Goal: Navigation & Orientation: Find specific page/section

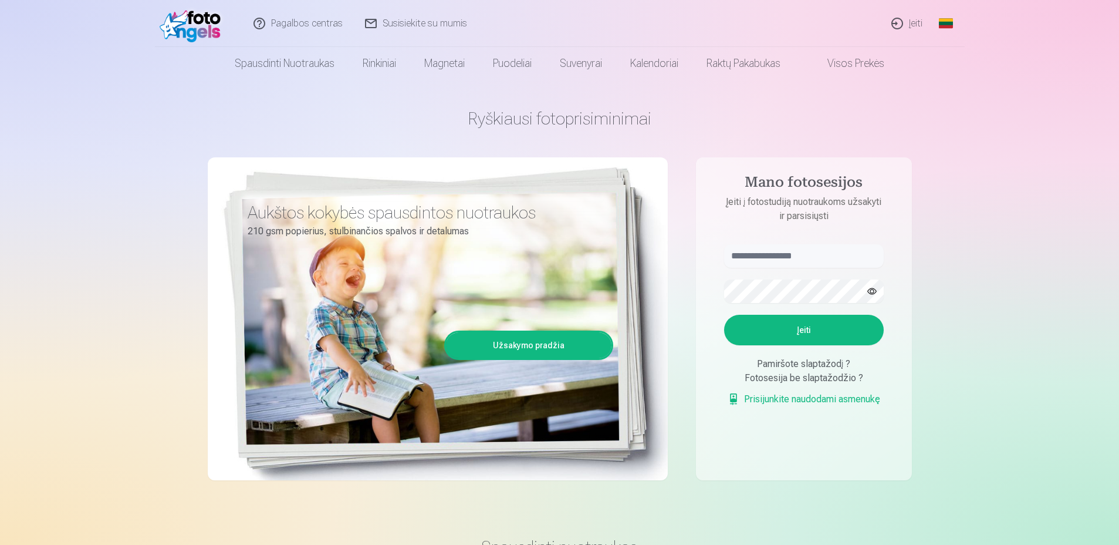
click at [429, 22] on link "Susisiekite su mumis" at bounding box center [416, 23] width 124 height 47
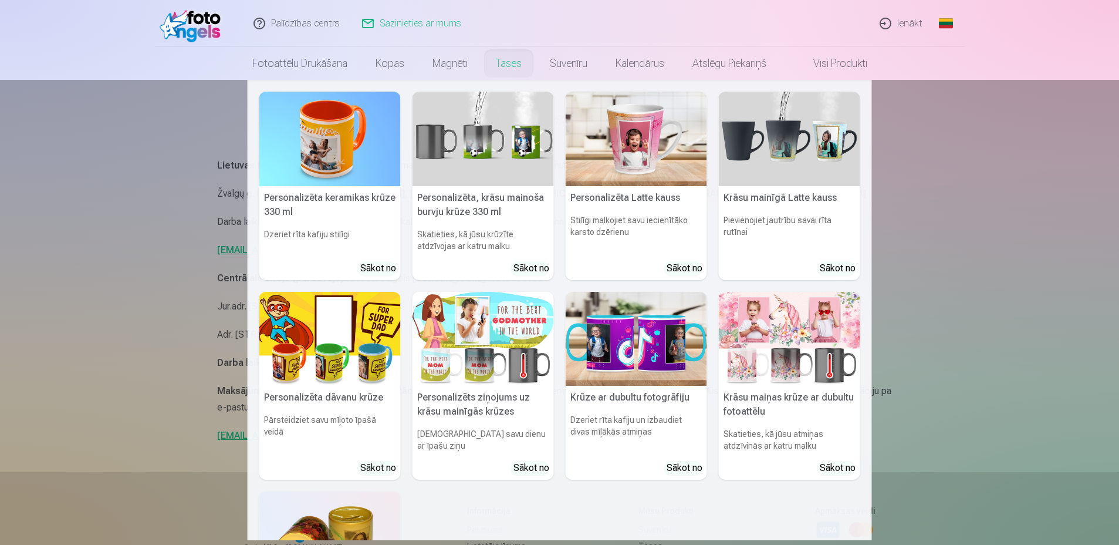
click at [503, 61] on link "Tases" at bounding box center [509, 63] width 54 height 33
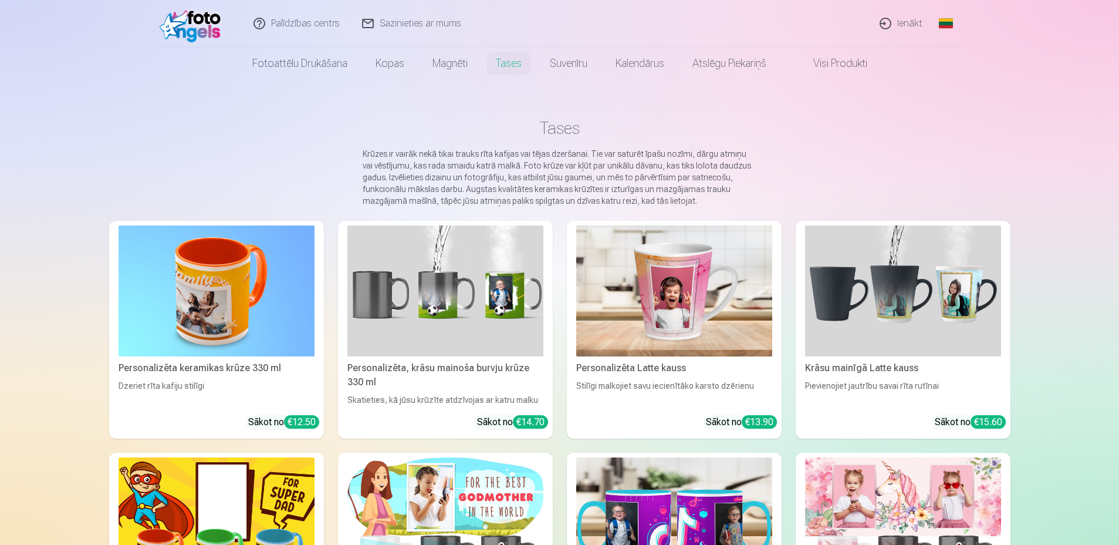
click at [246, 308] on img at bounding box center [217, 290] width 196 height 131
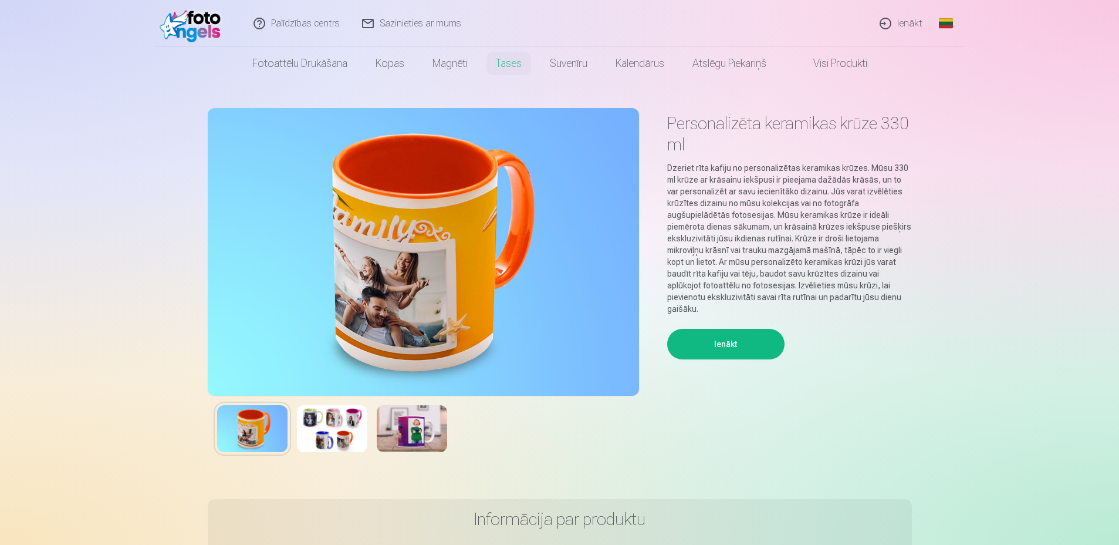
click at [724, 339] on button "Ienākt" at bounding box center [725, 344] width 117 height 31
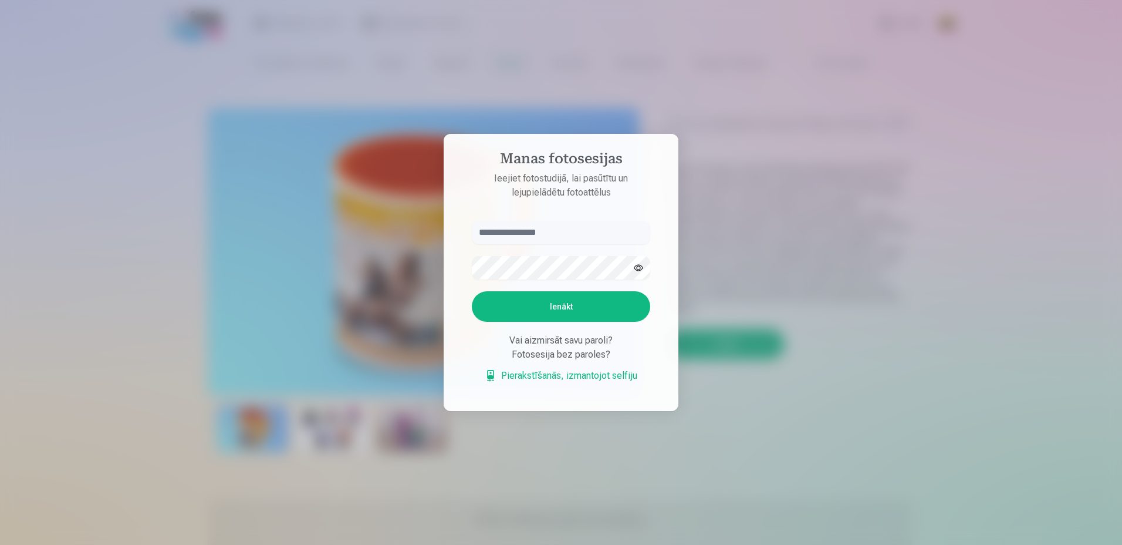
click at [754, 366] on div at bounding box center [561, 272] width 1122 height 545
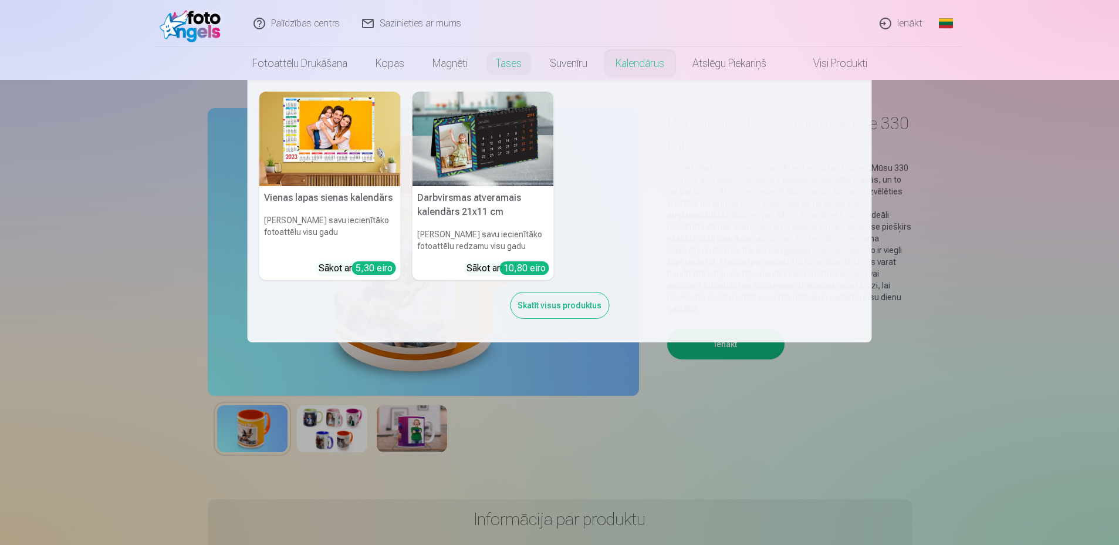
click at [633, 73] on link "Kalendārus" at bounding box center [640, 63] width 77 height 33
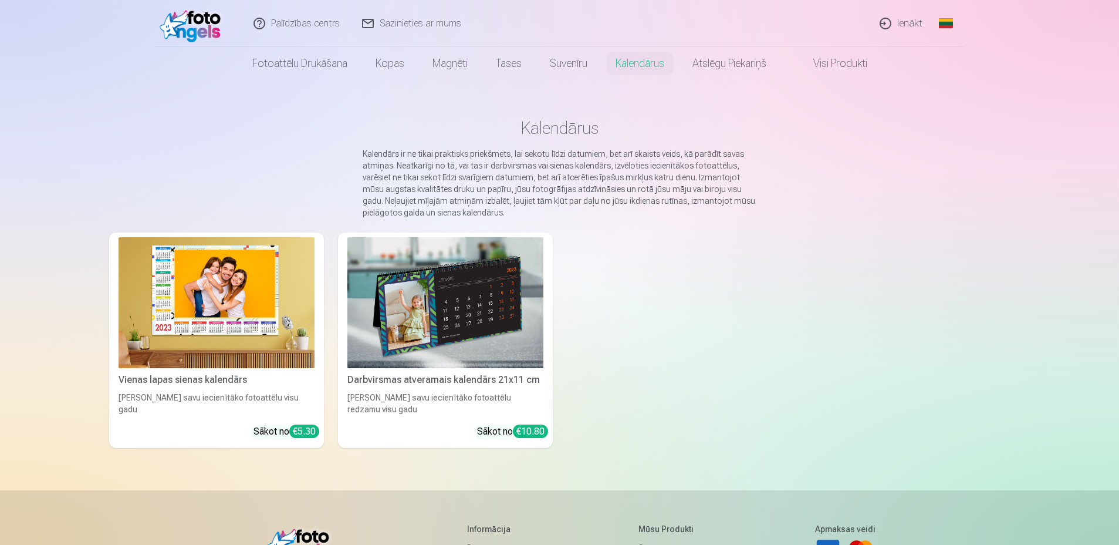
click at [493, 337] on img at bounding box center [445, 302] width 196 height 131
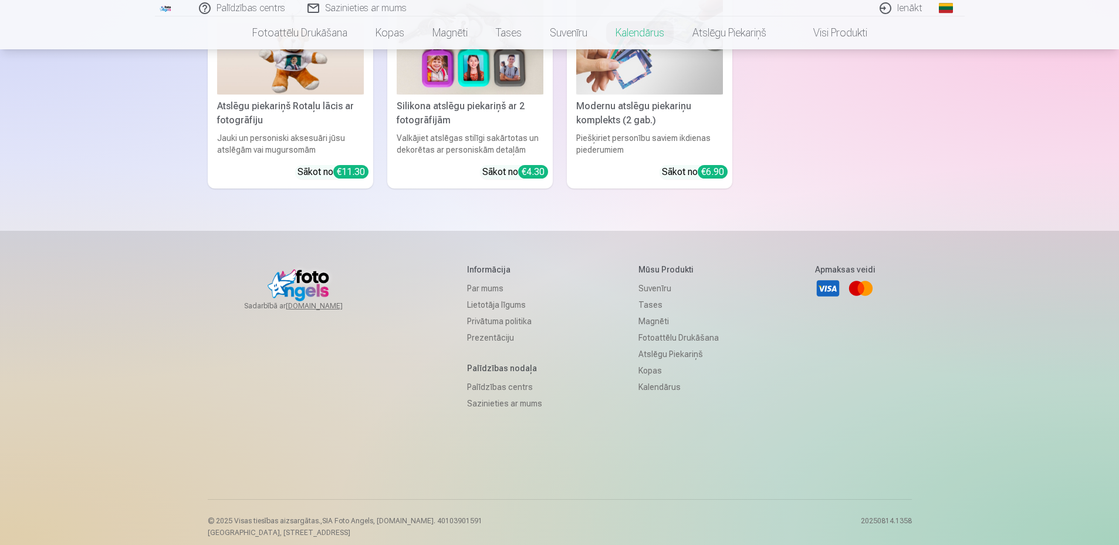
scroll to position [3546, 0]
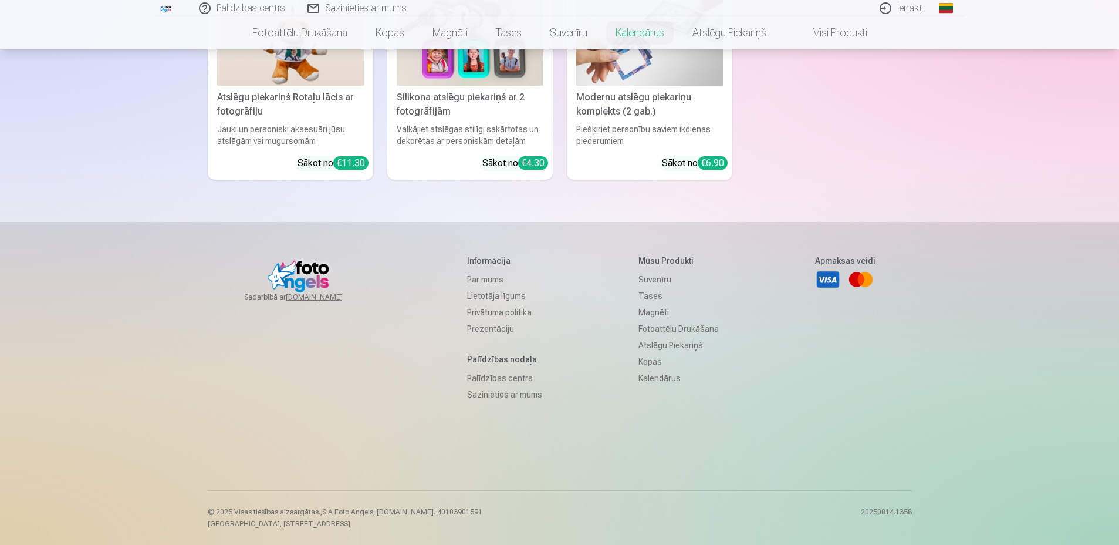
click at [494, 383] on link "Palīdzības centrs" at bounding box center [504, 378] width 75 height 16
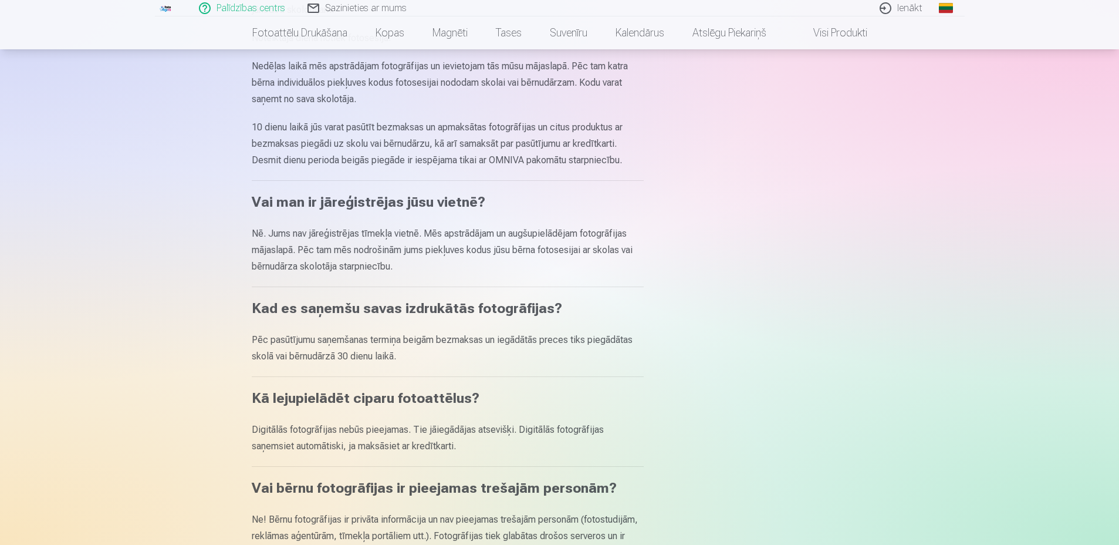
scroll to position [235, 0]
